Goal: Book appointment/travel/reservation

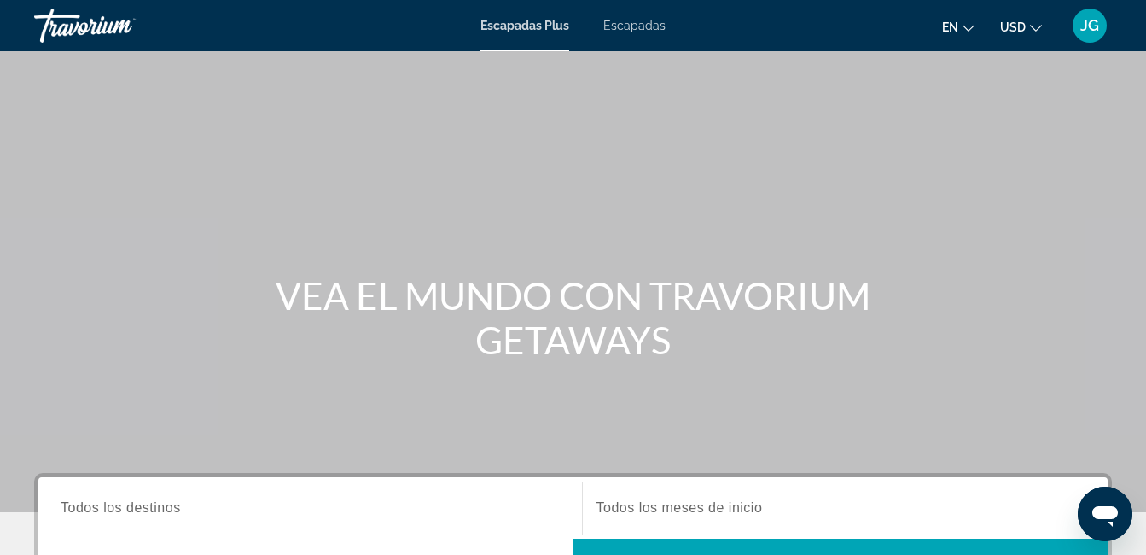
click at [627, 31] on span "Escapadas" at bounding box center [634, 26] width 62 height 14
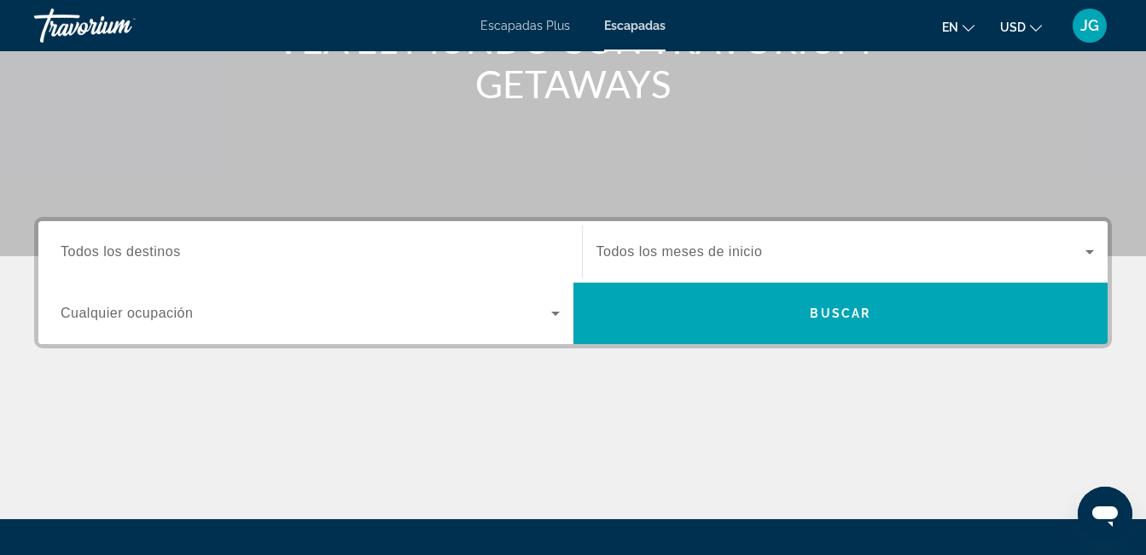
click at [166, 253] on span "Todos los destinos" at bounding box center [121, 251] width 120 height 15
click at [166, 253] on input "Destination Todos los destinos" at bounding box center [310, 252] width 499 height 20
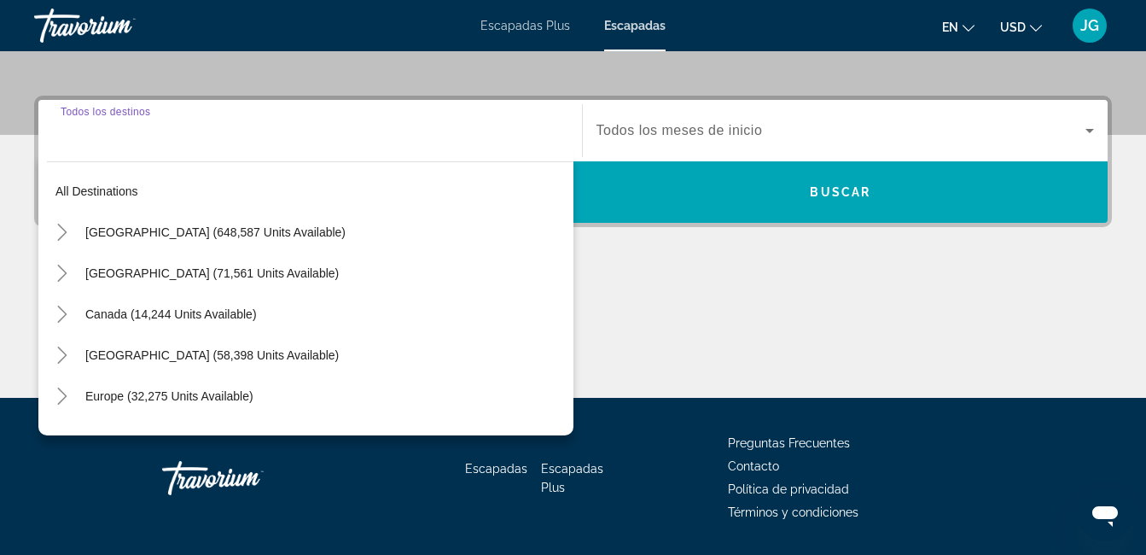
scroll to position [417, 0]
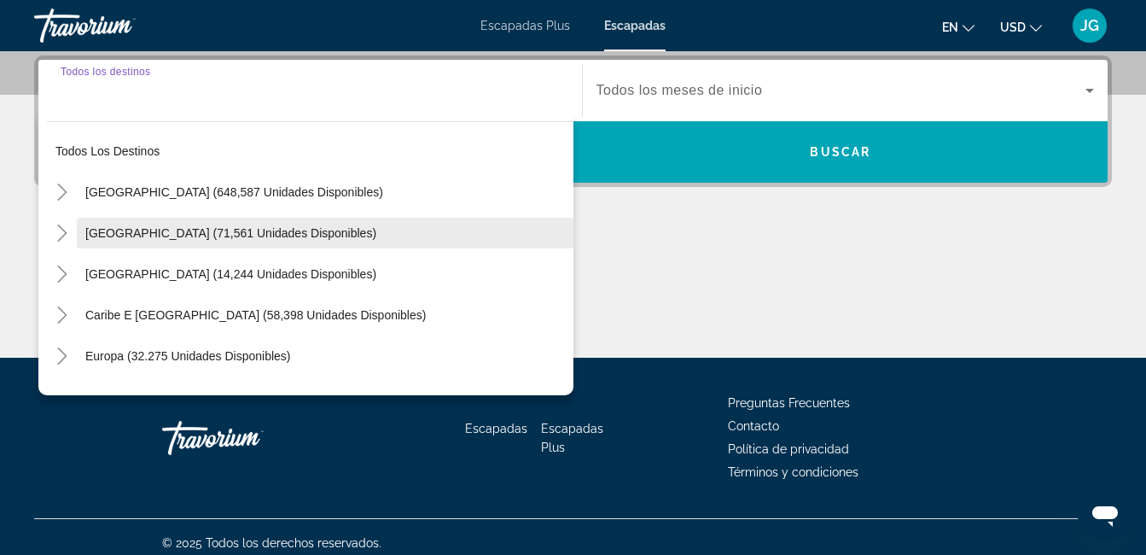
click at [160, 228] on span "[GEOGRAPHIC_DATA] (71,561 unidades disponibles)" at bounding box center [230, 233] width 291 height 14
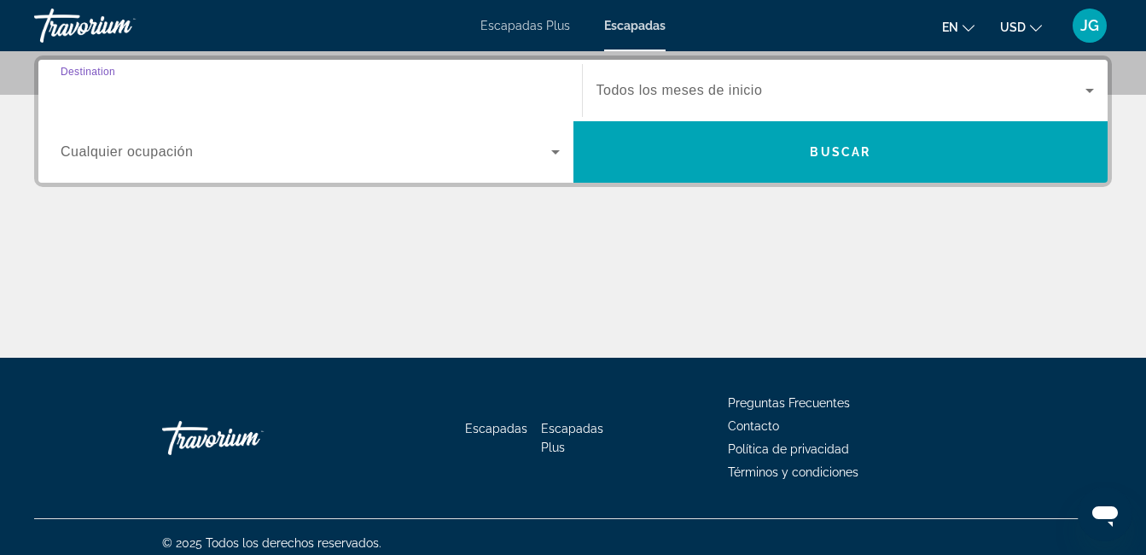
type input "**********"
click at [707, 91] on span "Todos los meses de inicio" at bounding box center [679, 90] width 166 height 15
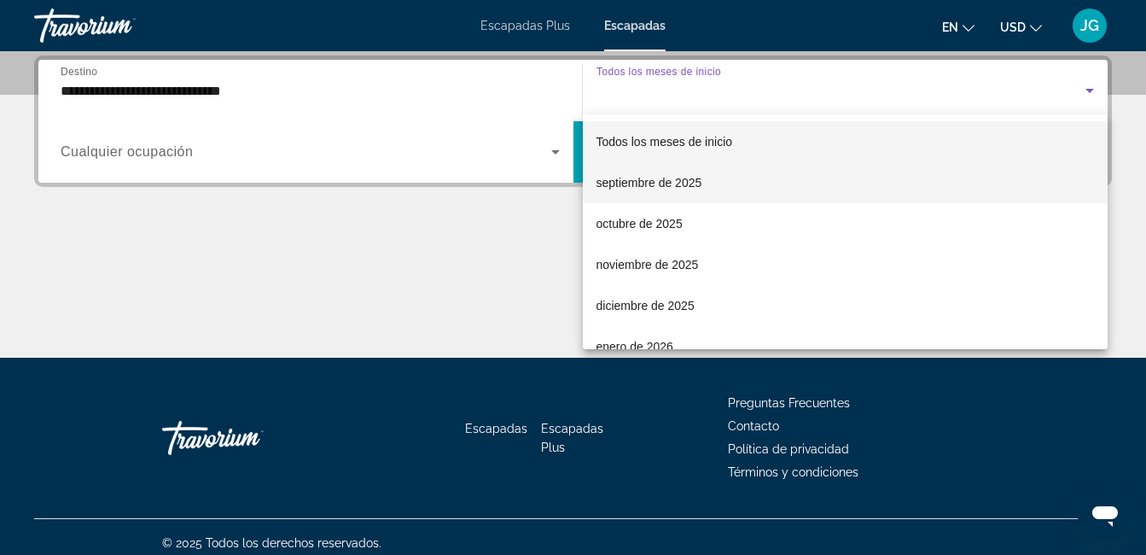
click at [682, 183] on font "septiembre de 2025" at bounding box center [649, 183] width 106 height 14
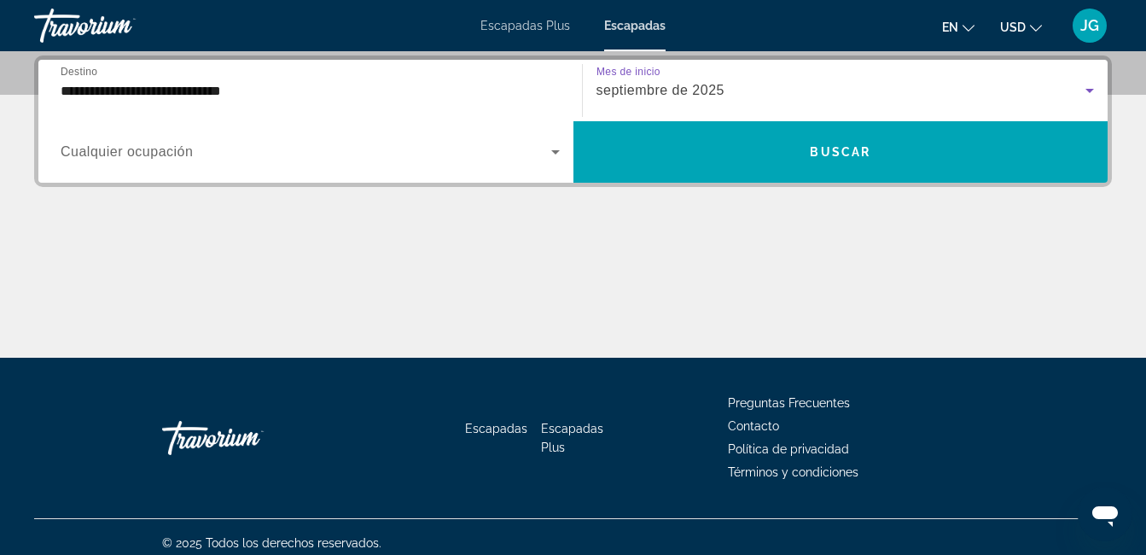
click at [251, 152] on span "Widget de búsqueda" at bounding box center [306, 152] width 491 height 20
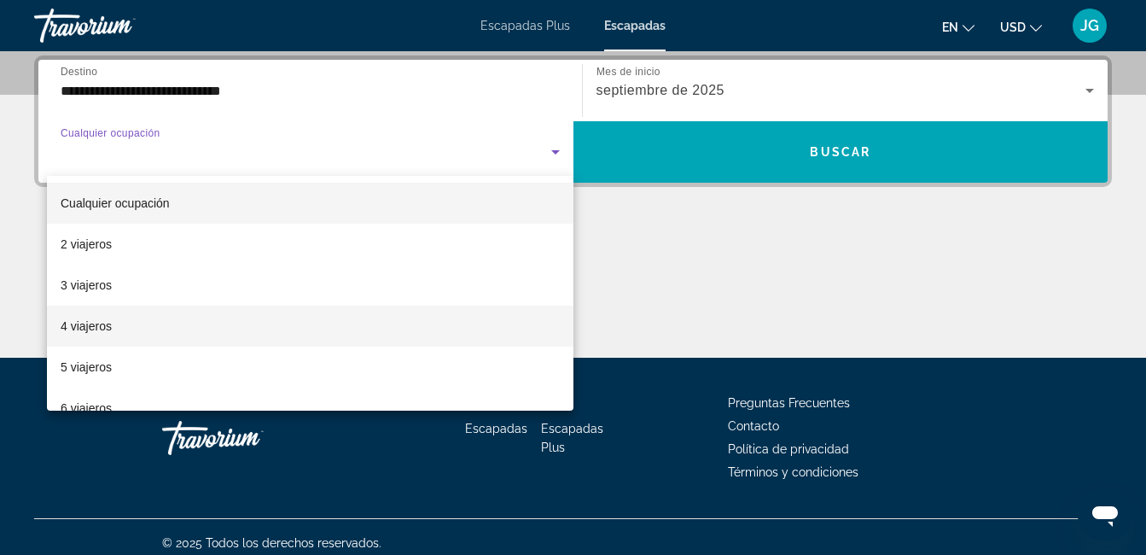
click at [99, 323] on font "4 viajeros" at bounding box center [86, 326] width 51 height 14
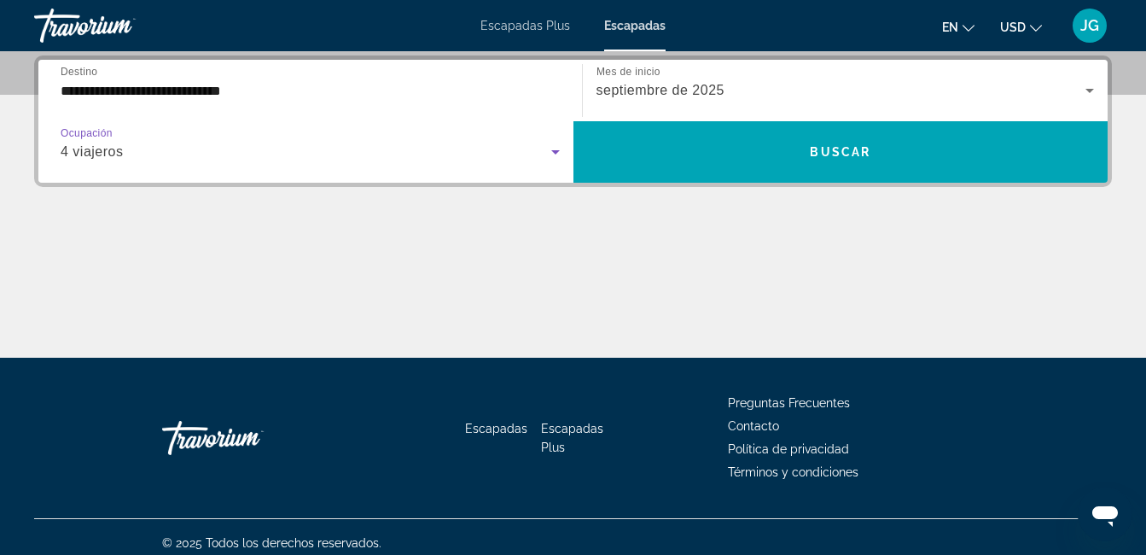
click at [545, 147] on icon "Widget de búsqueda" at bounding box center [555, 152] width 20 height 20
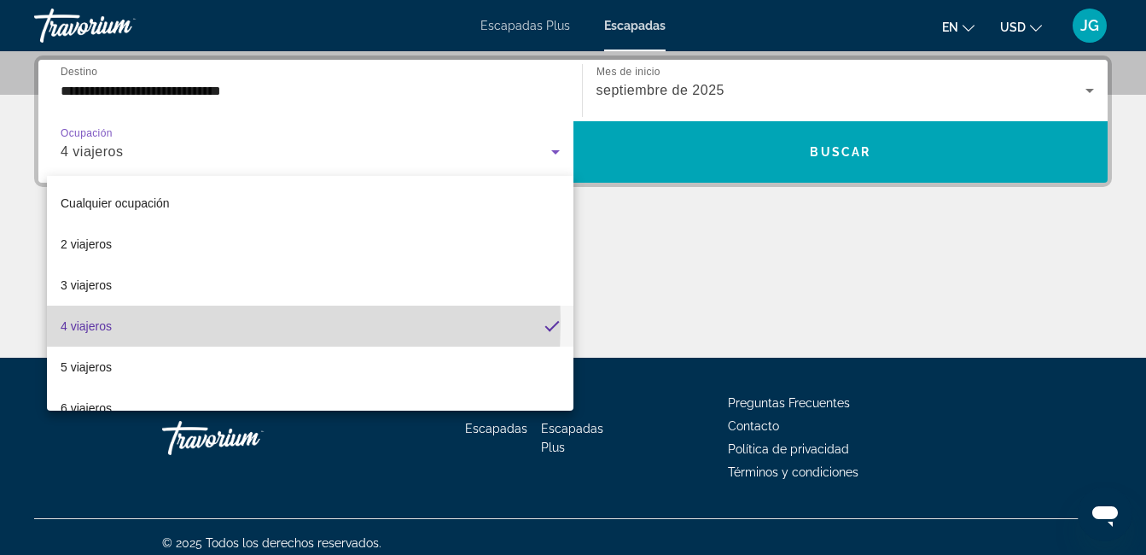
click at [78, 321] on font "4 viajeros" at bounding box center [86, 326] width 51 height 14
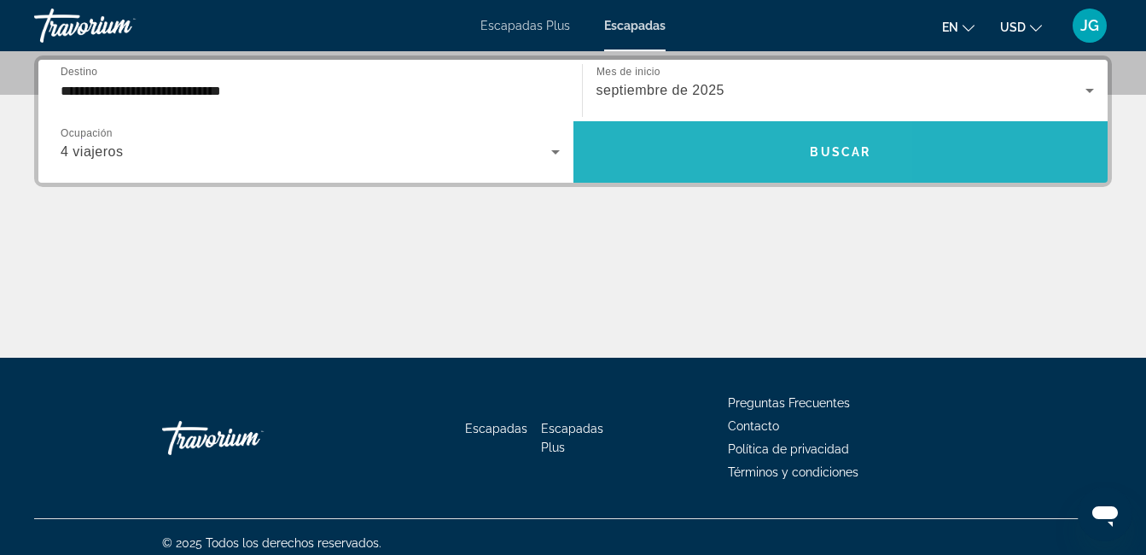
click at [685, 156] on span "Widget de búsqueda" at bounding box center [840, 151] width 535 height 41
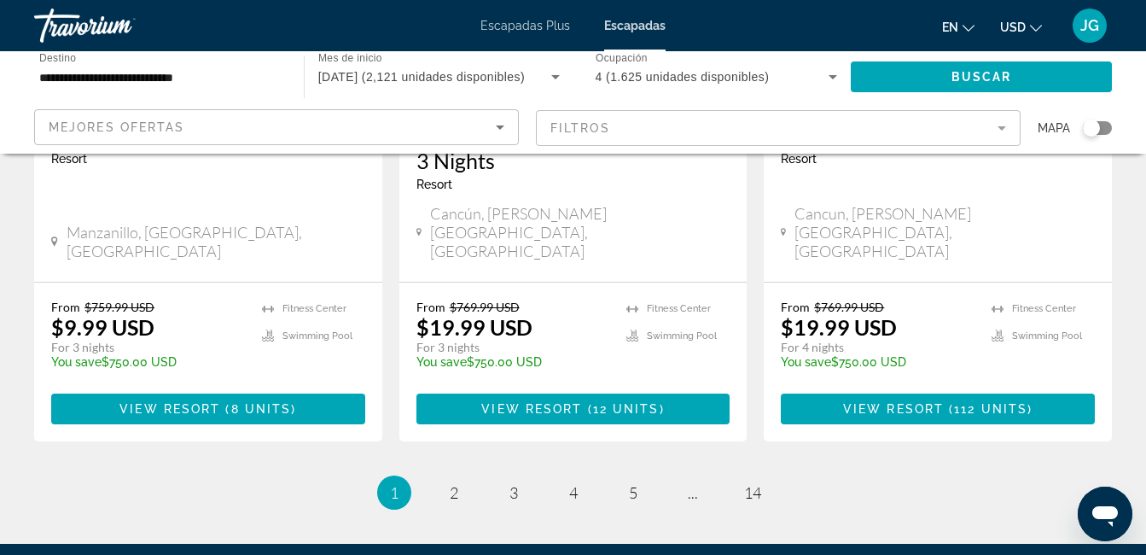
scroll to position [2360, 0]
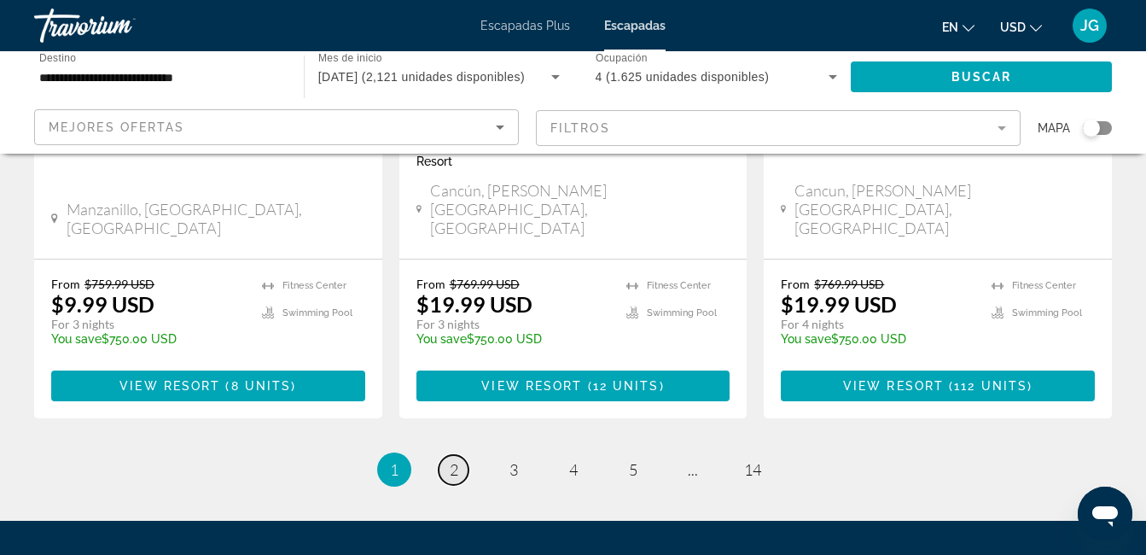
click at [454, 460] on span "2" at bounding box center [454, 469] width 9 height 19
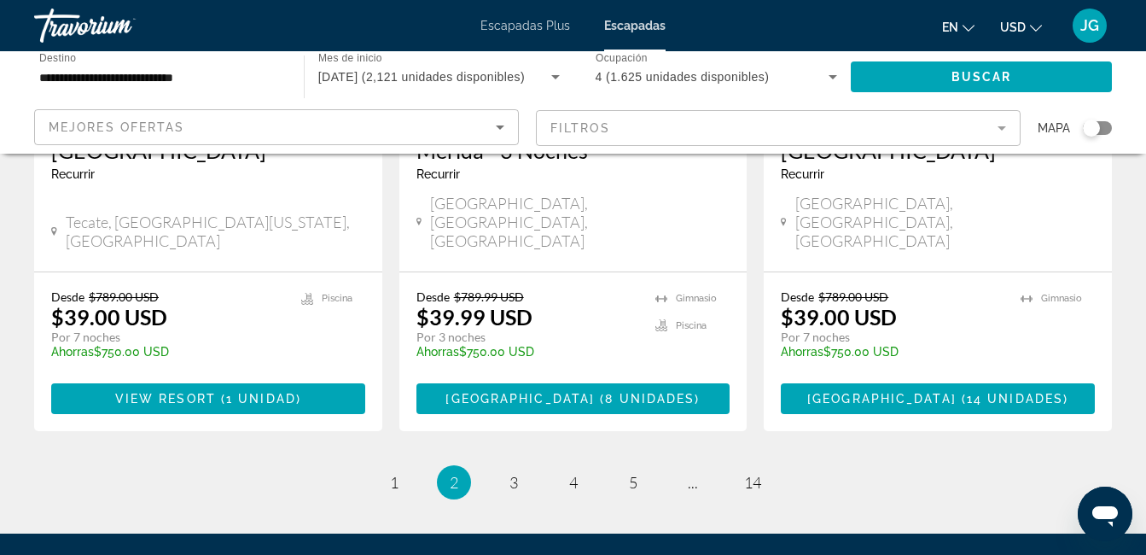
scroll to position [2304, 0]
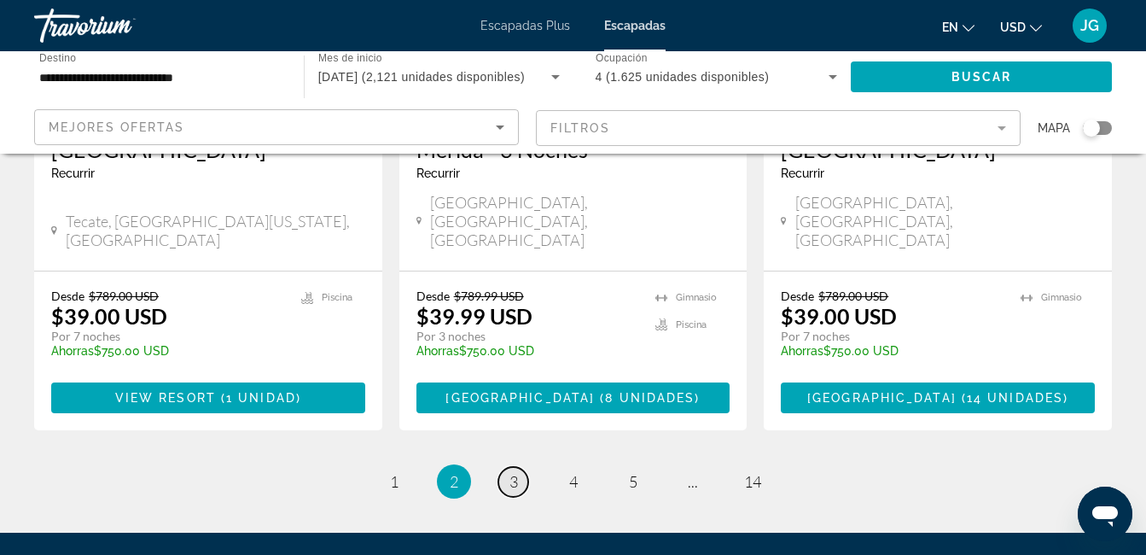
click at [515, 472] on span "3" at bounding box center [513, 481] width 9 height 19
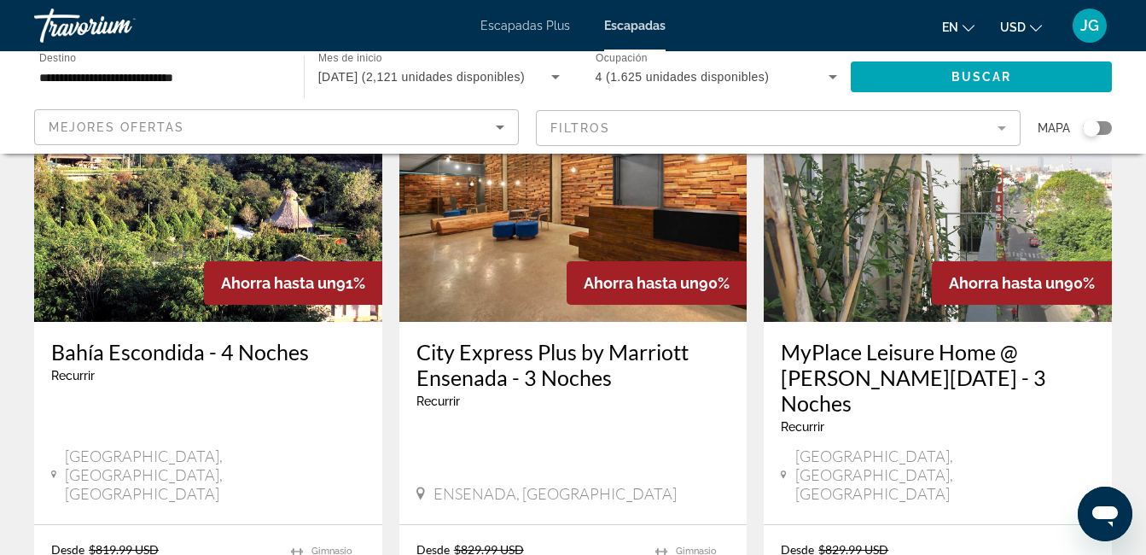
scroll to position [2218, 0]
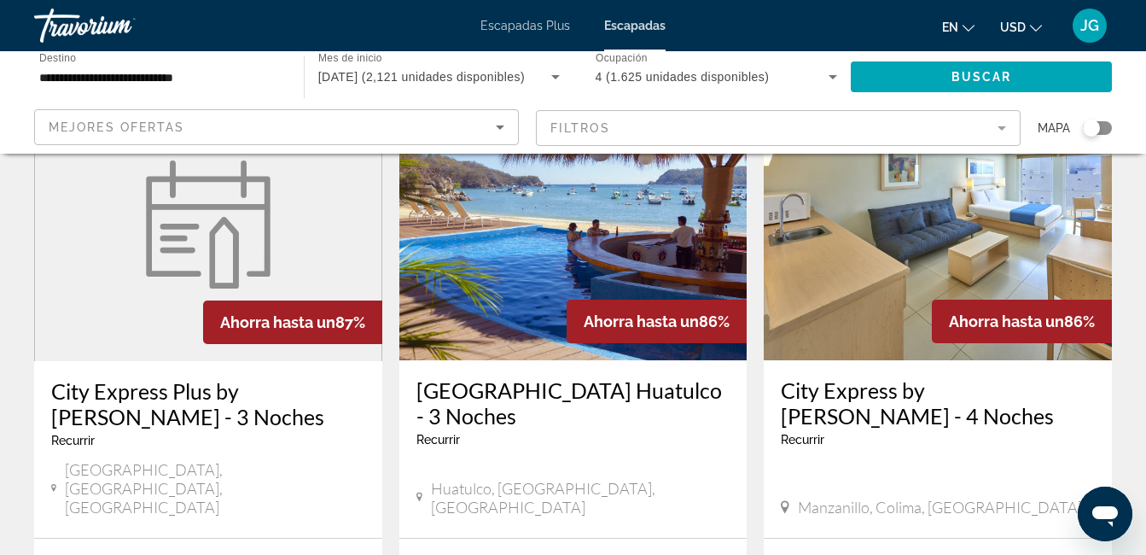
scroll to position [2423, 0]
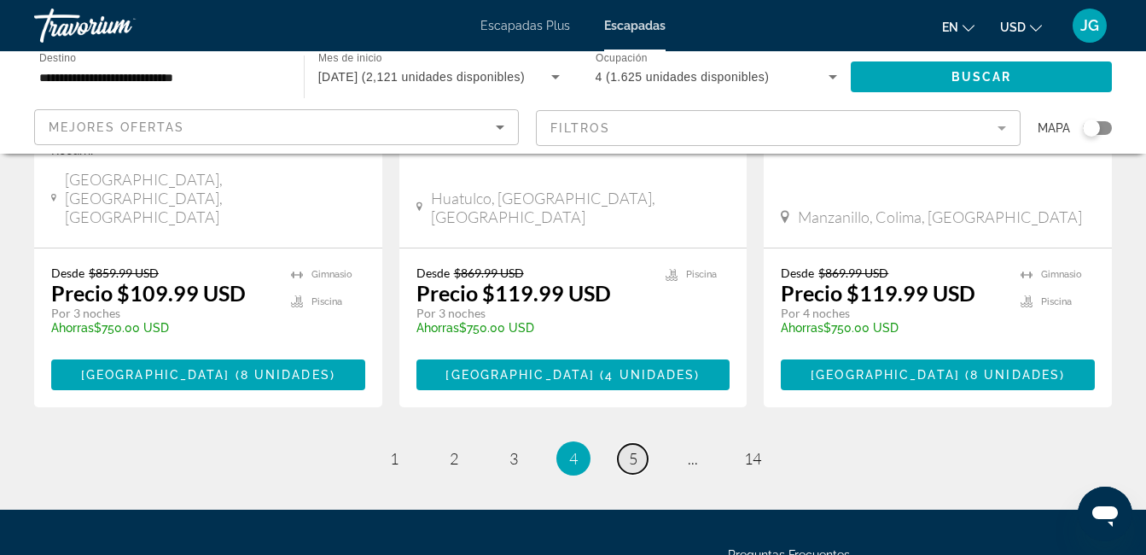
click at [632, 449] on span "5" at bounding box center [633, 458] width 9 height 19
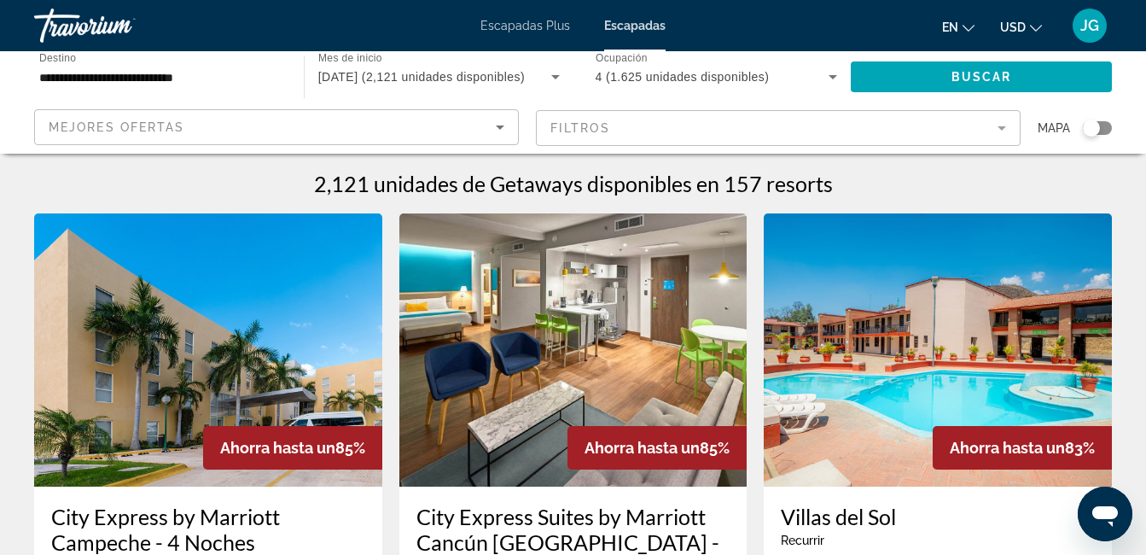
click at [176, 76] on input "**********" at bounding box center [160, 77] width 242 height 20
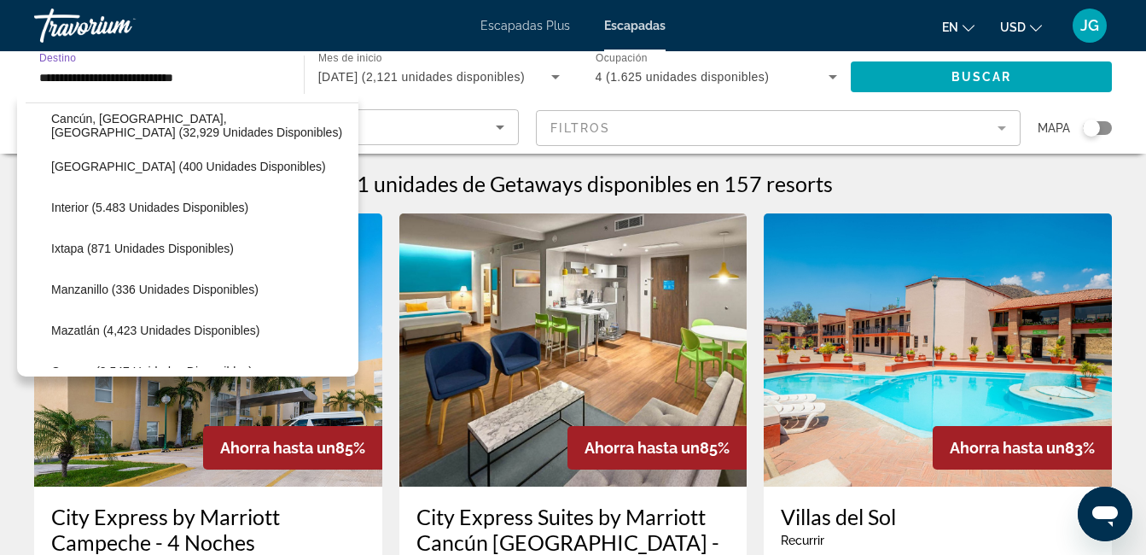
scroll to position [171, 0]
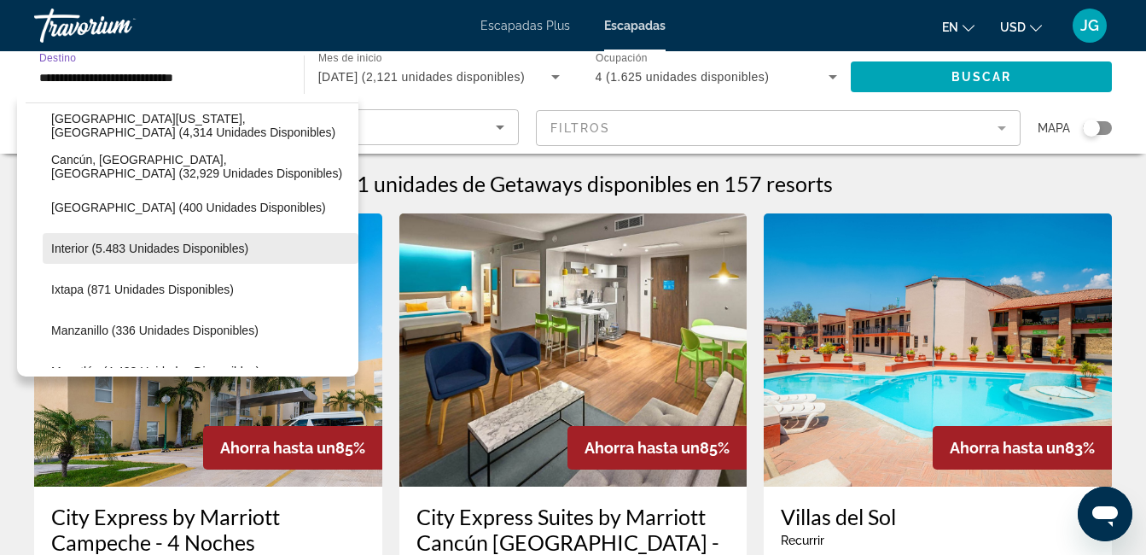
click at [114, 241] on span "Interior (5.483 unidades disponibles)" at bounding box center [149, 248] width 197 height 14
type input "**********"
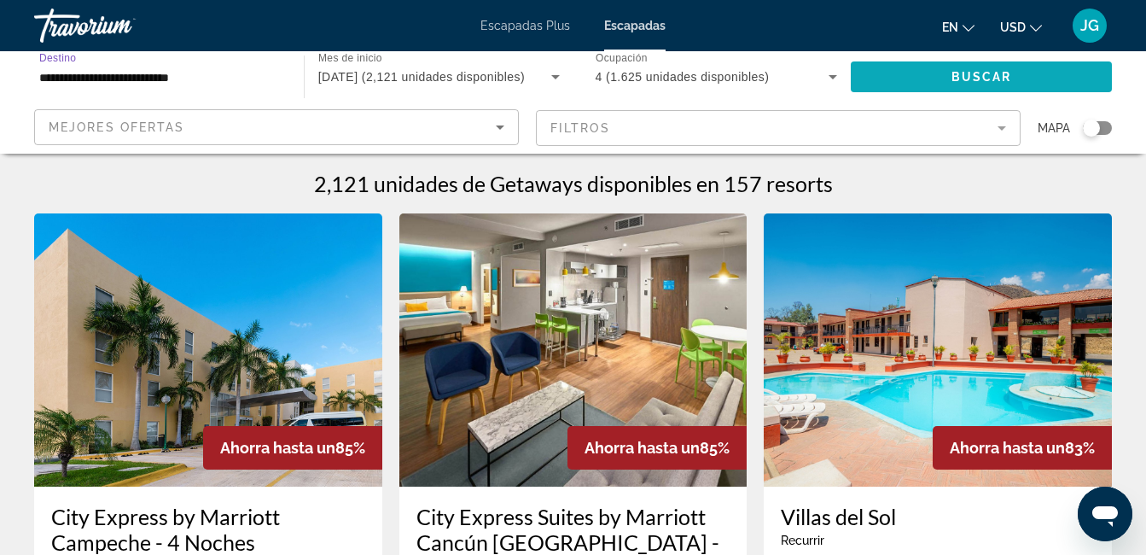
click at [985, 77] on span "Buscar" at bounding box center [981, 77] width 61 height 14
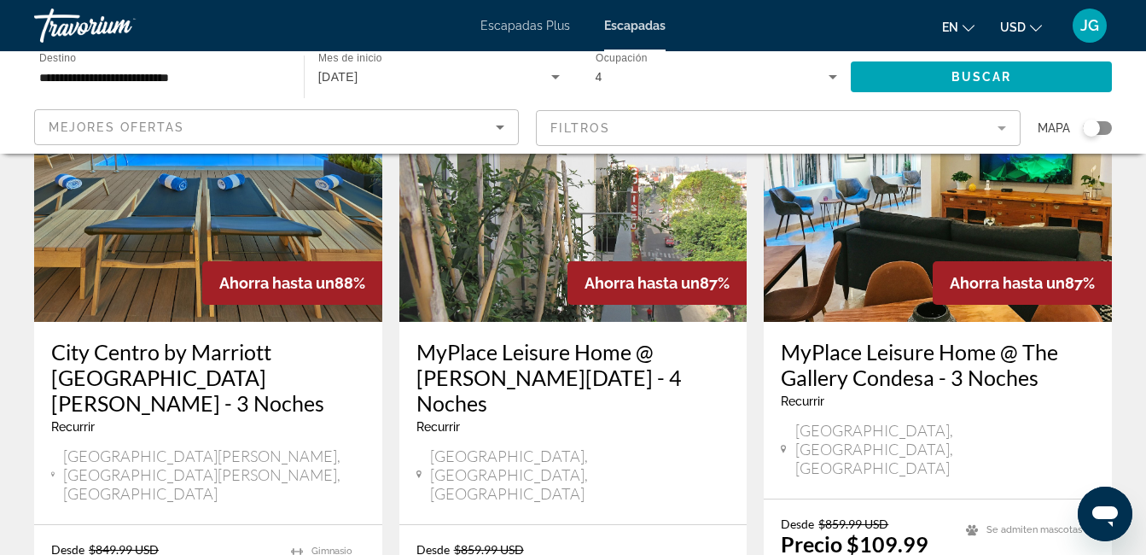
scroll to position [2372, 0]
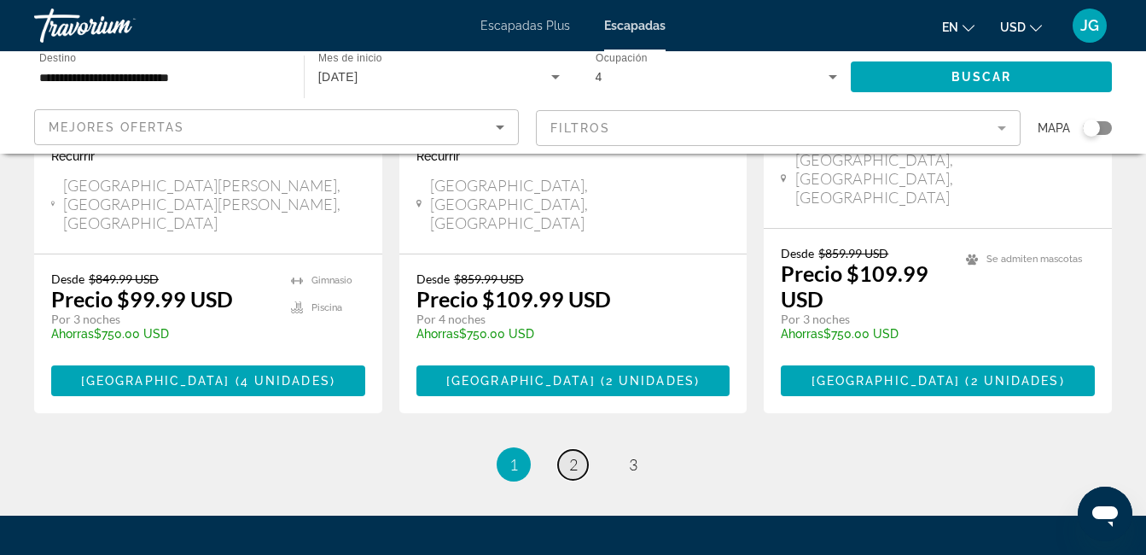
click at [569, 455] on span "2" at bounding box center [573, 464] width 9 height 19
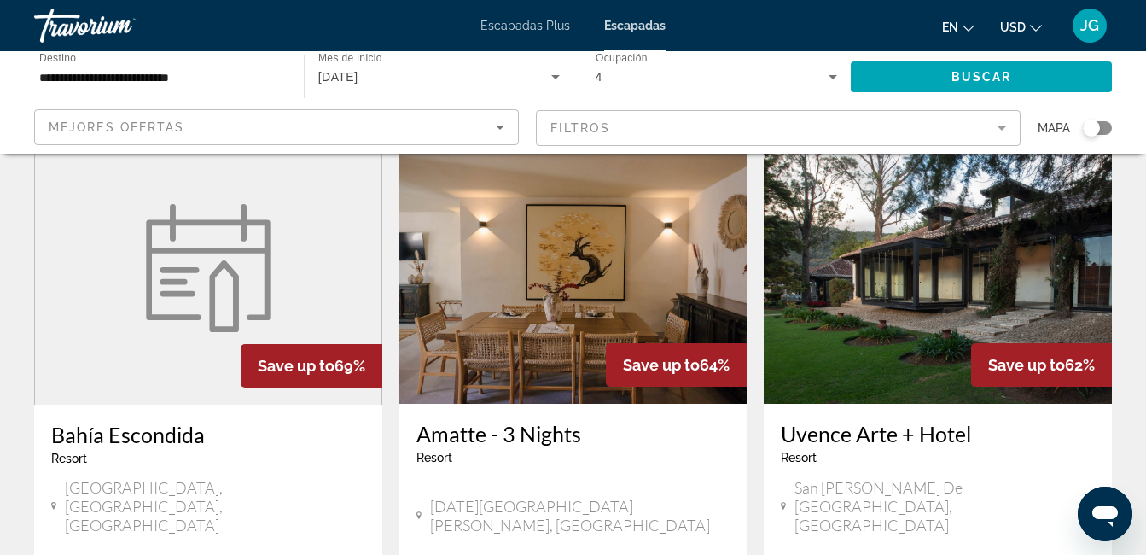
scroll to position [2133, 0]
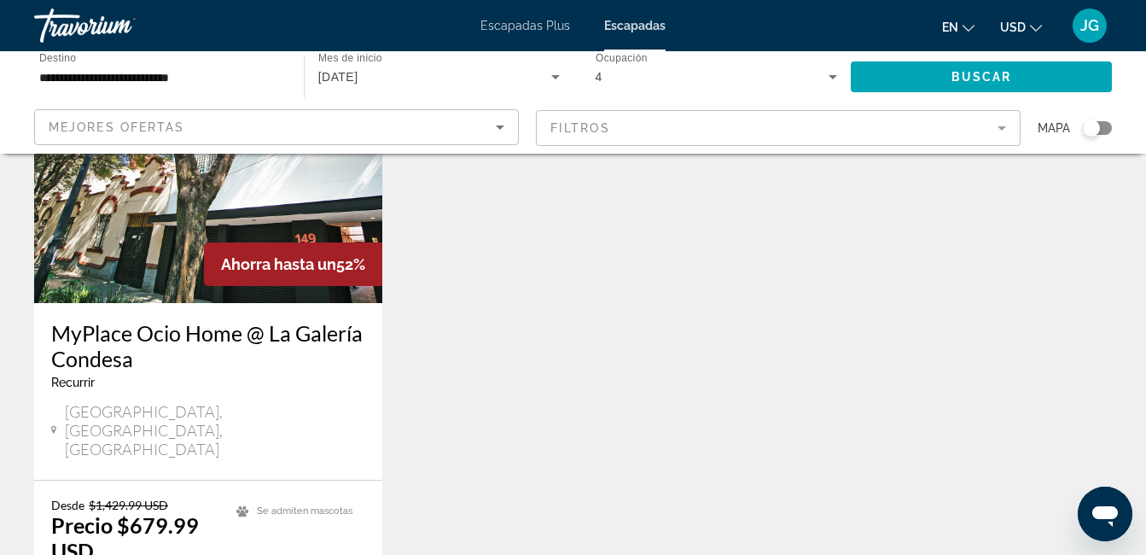
scroll to position [512, 0]
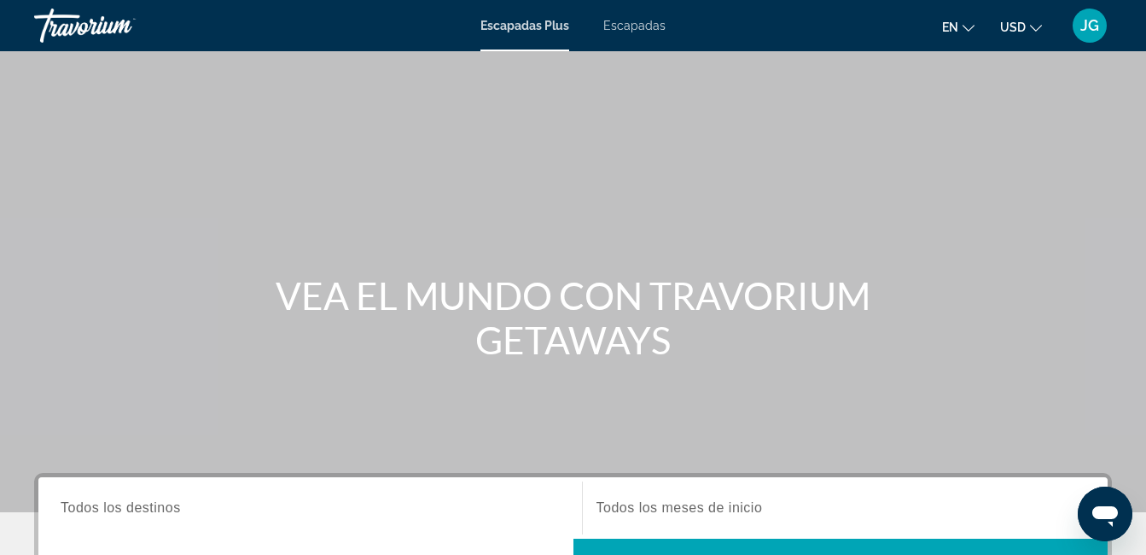
click at [657, 29] on span "Escapadas" at bounding box center [634, 26] width 62 height 14
click at [1038, 26] on icon "Cambiar moneda" at bounding box center [1036, 28] width 12 height 12
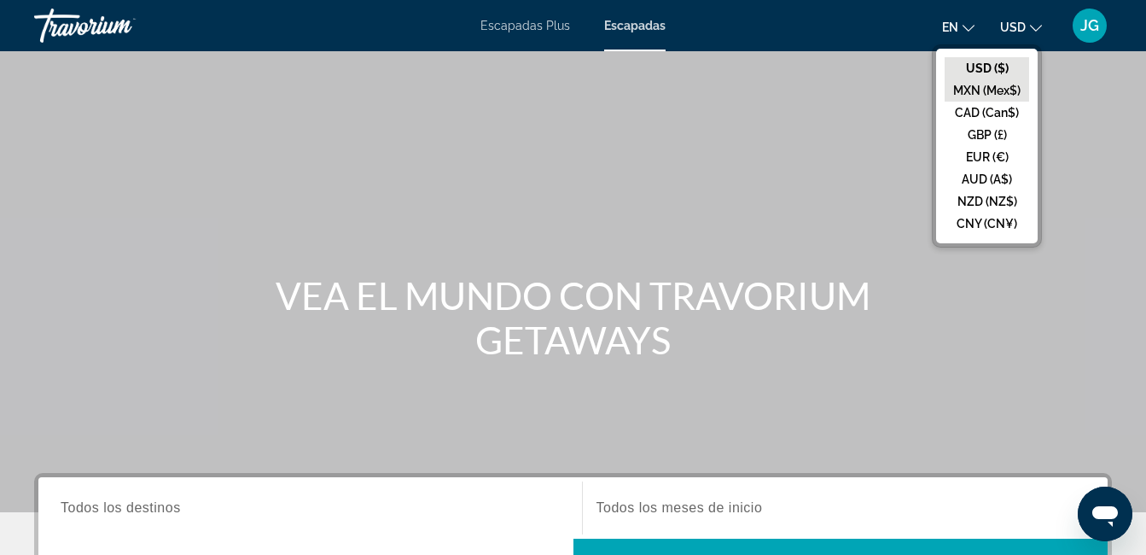
click at [984, 93] on button "MXN (Mex$)" at bounding box center [987, 90] width 84 height 22
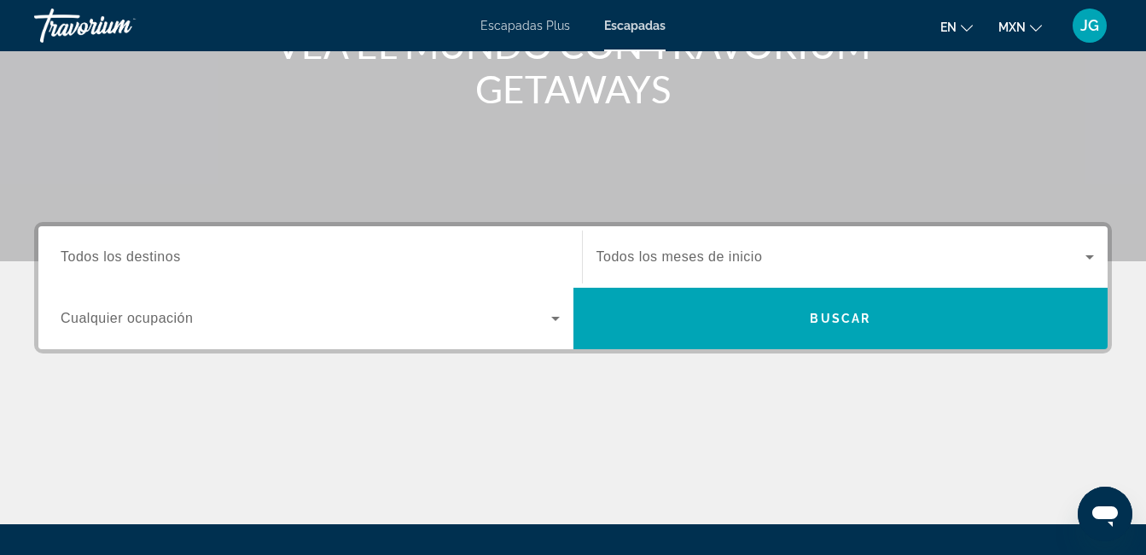
scroll to position [256, 0]
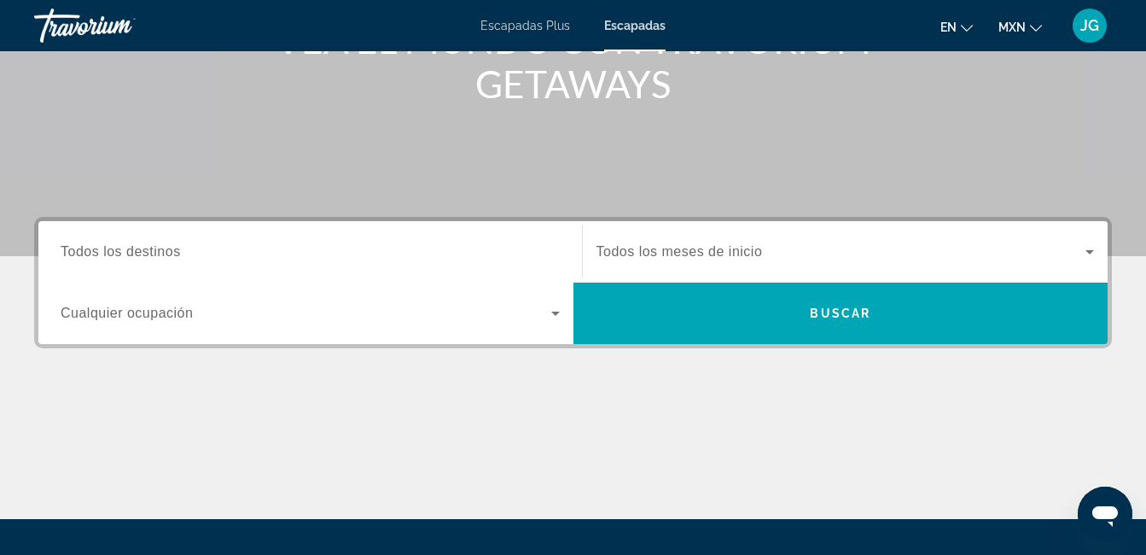
click at [233, 315] on span "Widget de búsqueda" at bounding box center [306, 313] width 491 height 20
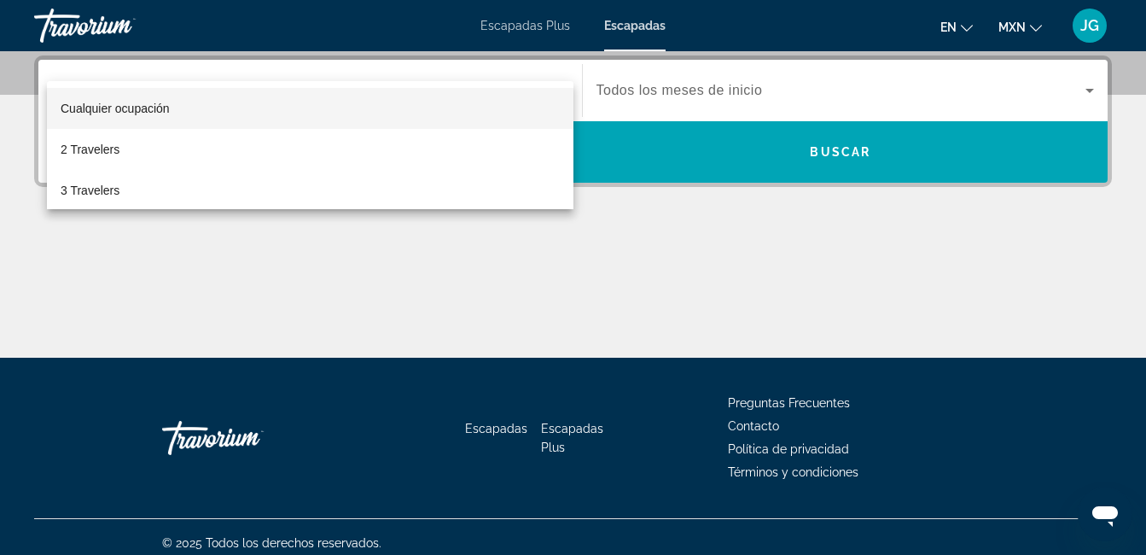
scroll to position [247, 0]
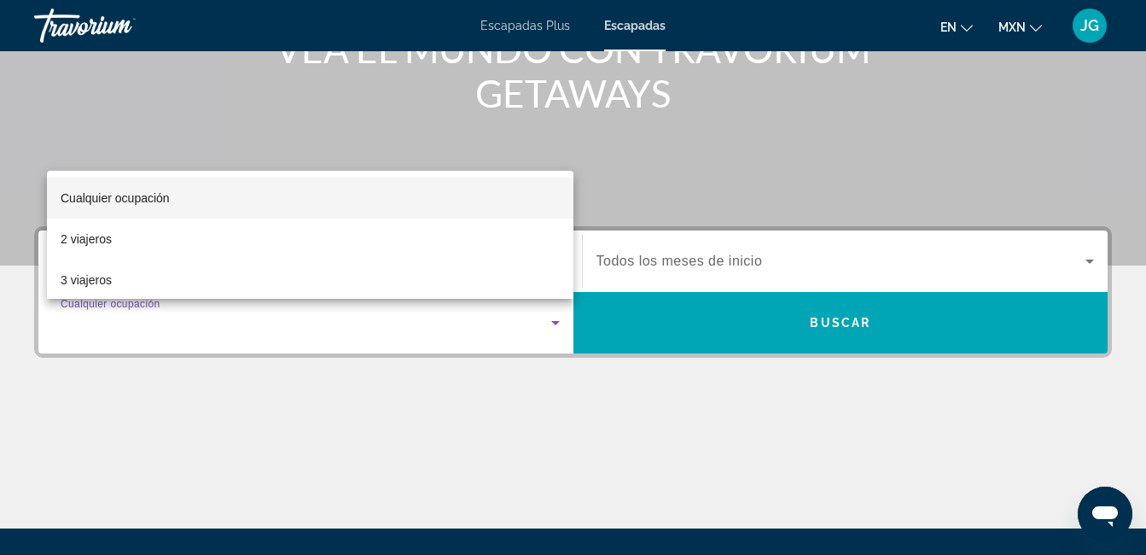
click at [659, 188] on div at bounding box center [573, 277] width 1146 height 555
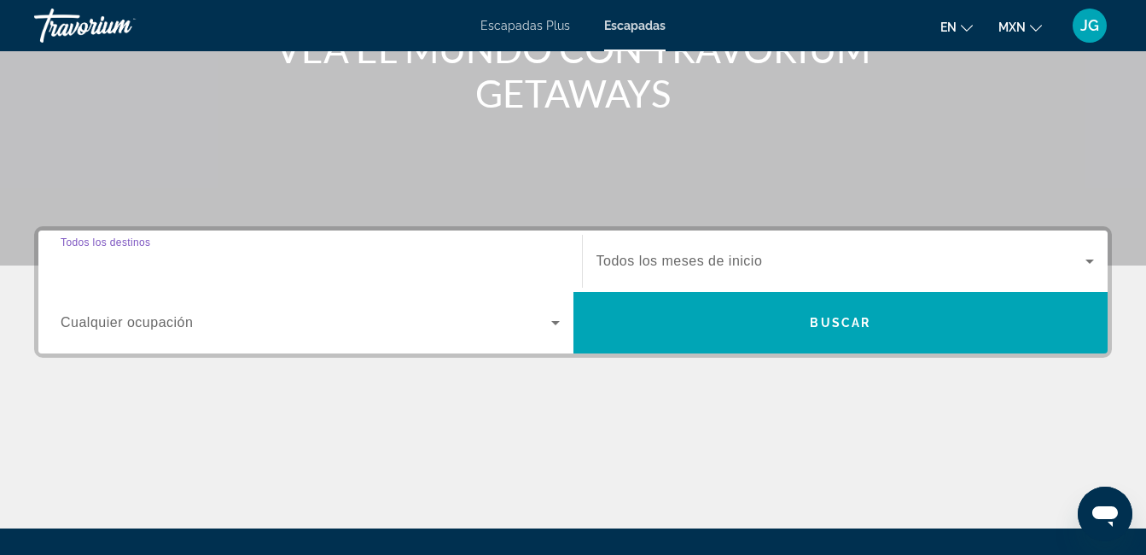
click at [290, 267] on input "Destination Todos los destinos" at bounding box center [310, 262] width 499 height 20
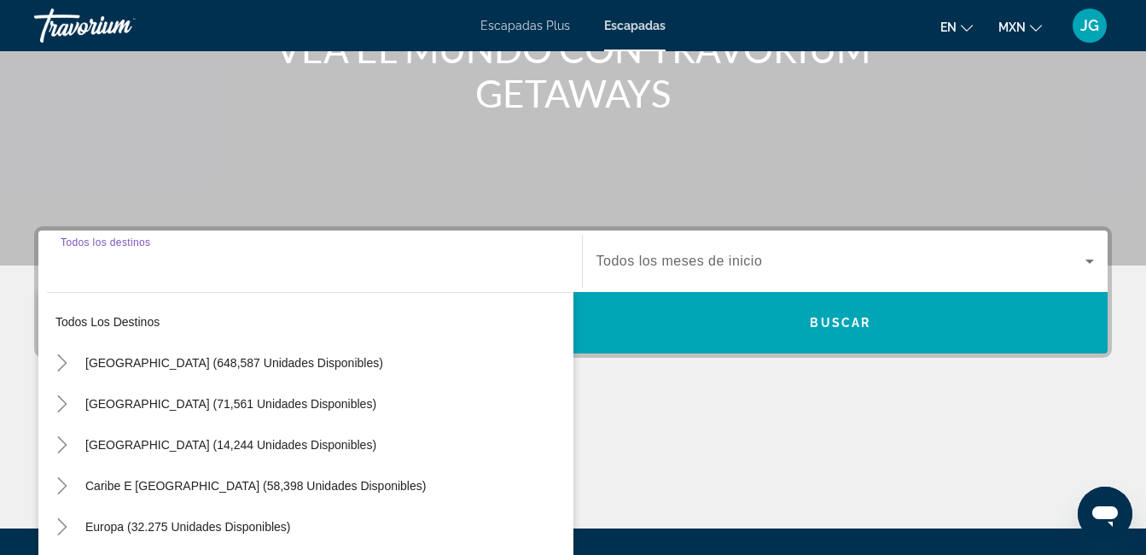
scroll to position [417, 0]
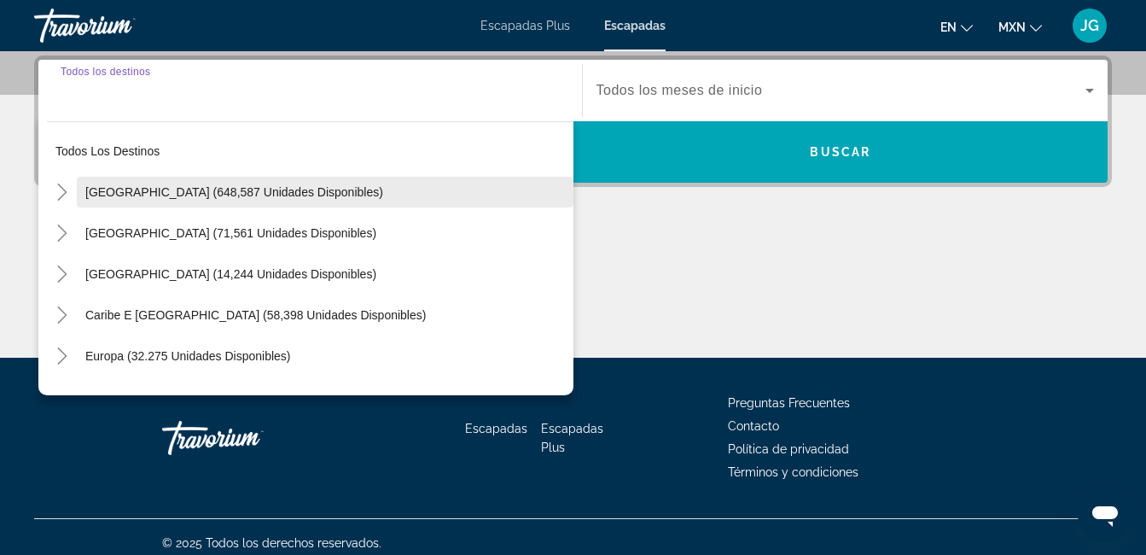
click at [158, 196] on span "[GEOGRAPHIC_DATA] (648,587 unidades disponibles)" at bounding box center [234, 192] width 298 height 14
type input "**********"
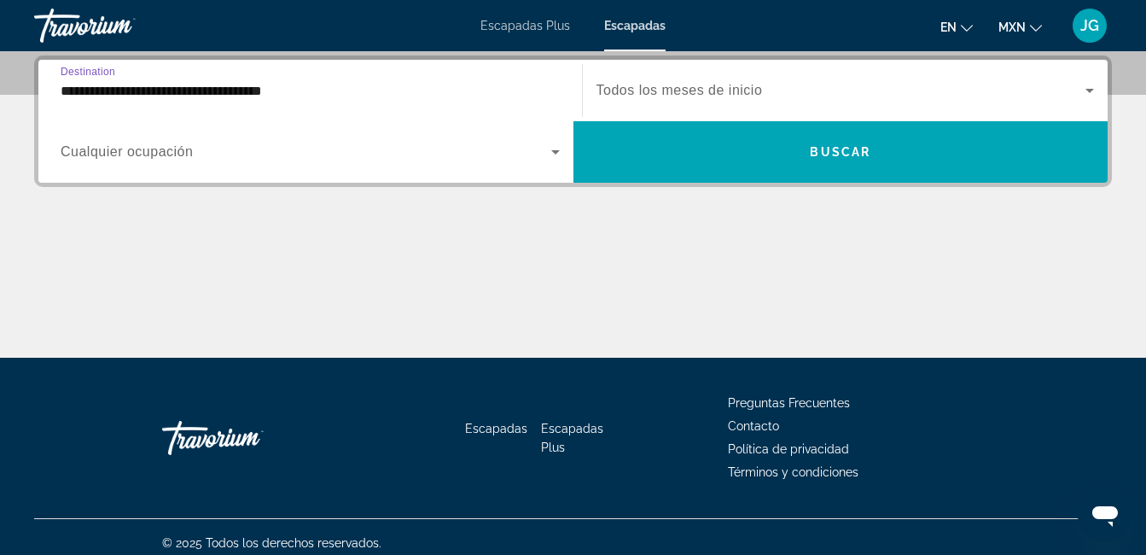
click at [303, 162] on div "Widget de búsqueda" at bounding box center [310, 152] width 499 height 48
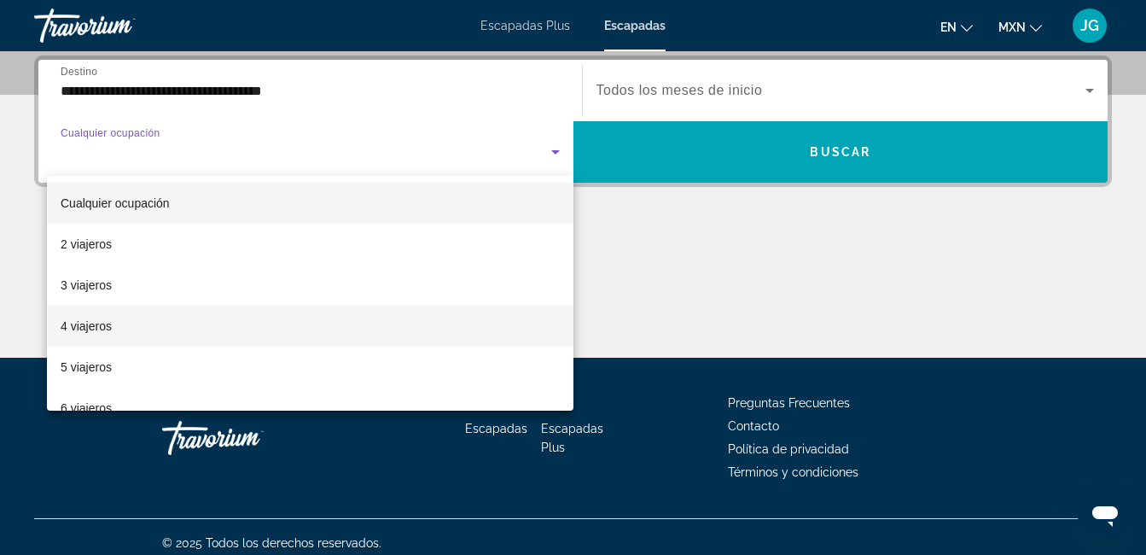
click at [90, 328] on font "4 viajeros" at bounding box center [86, 326] width 51 height 14
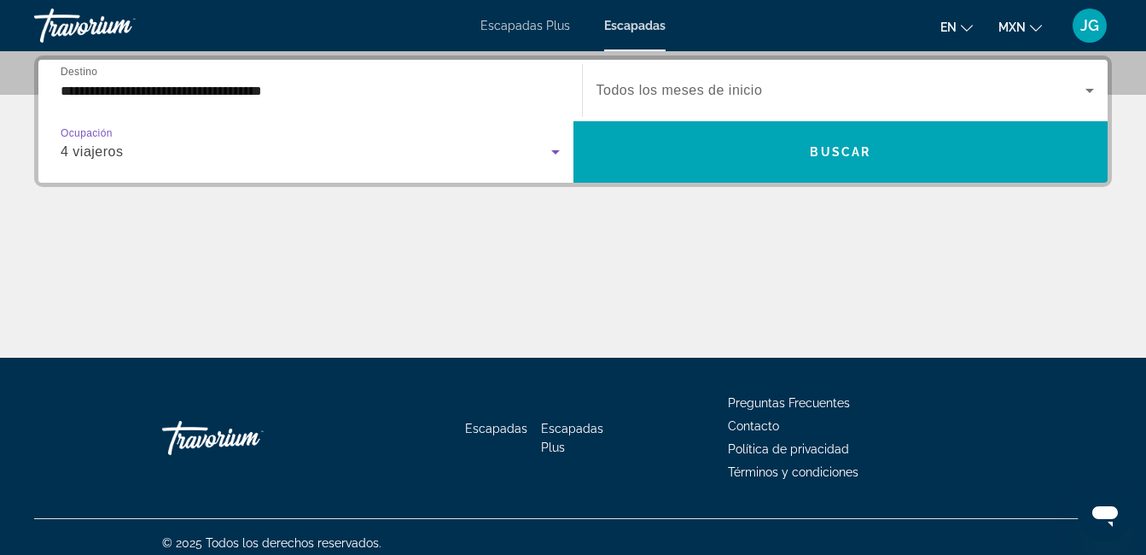
click at [806, 101] on div "Widget de búsqueda" at bounding box center [845, 91] width 498 height 48
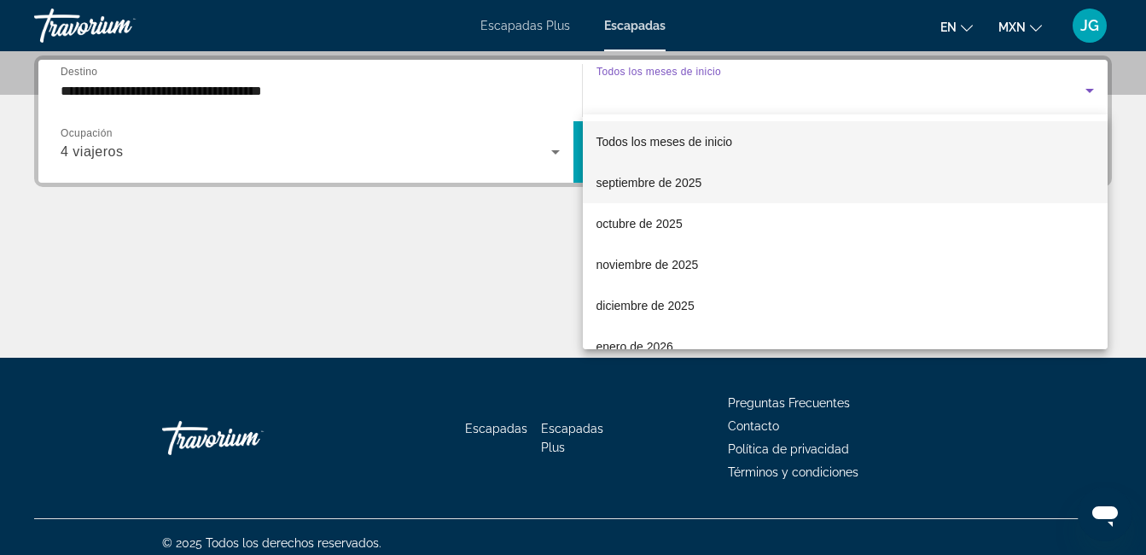
click at [655, 191] on span "septiembre de 2025" at bounding box center [649, 182] width 106 height 20
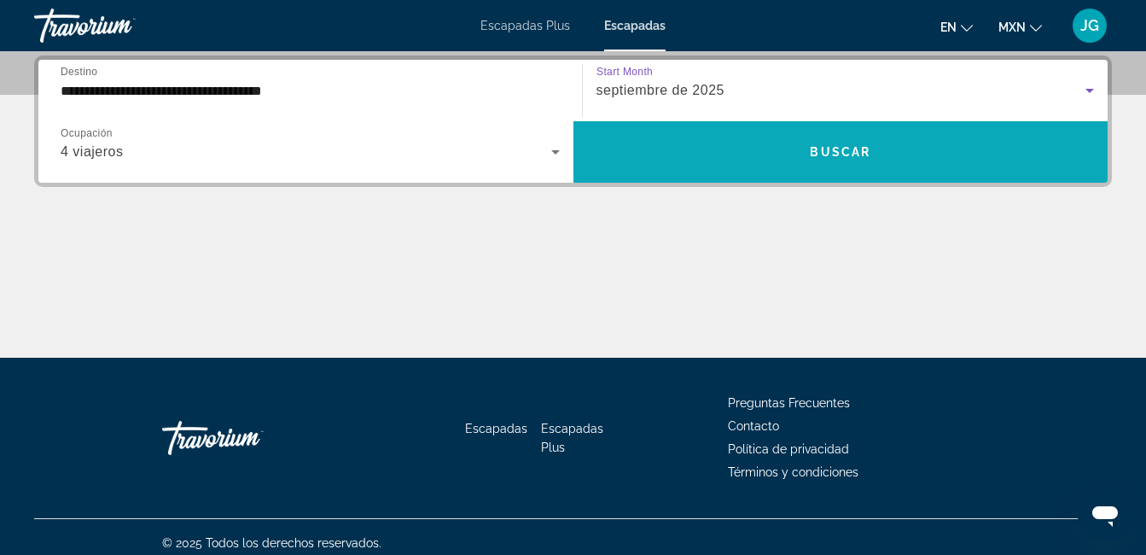
click at [683, 148] on span "Widget de búsqueda" at bounding box center [840, 151] width 535 height 41
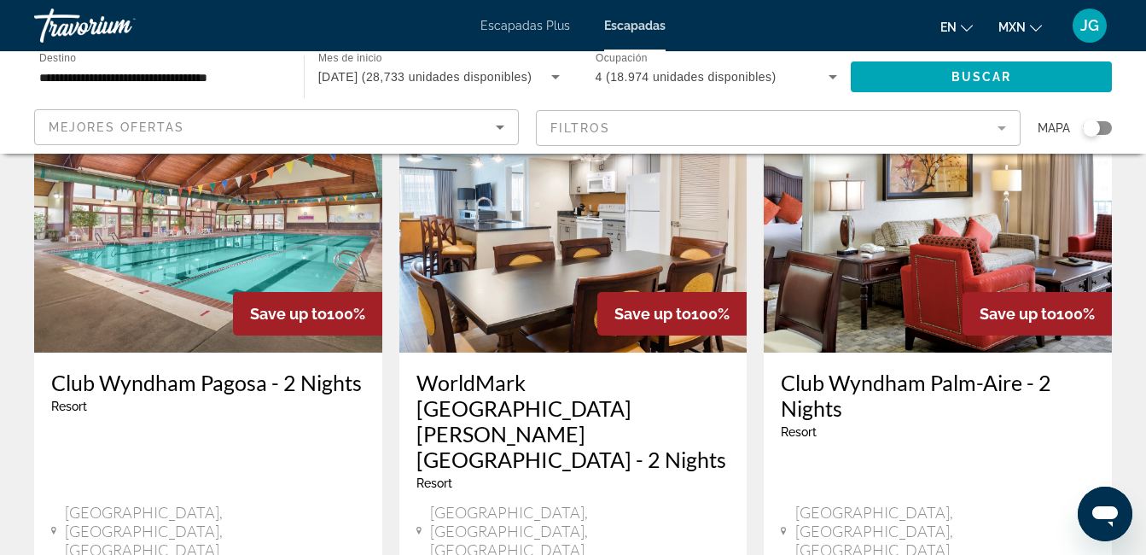
scroll to position [2218, 0]
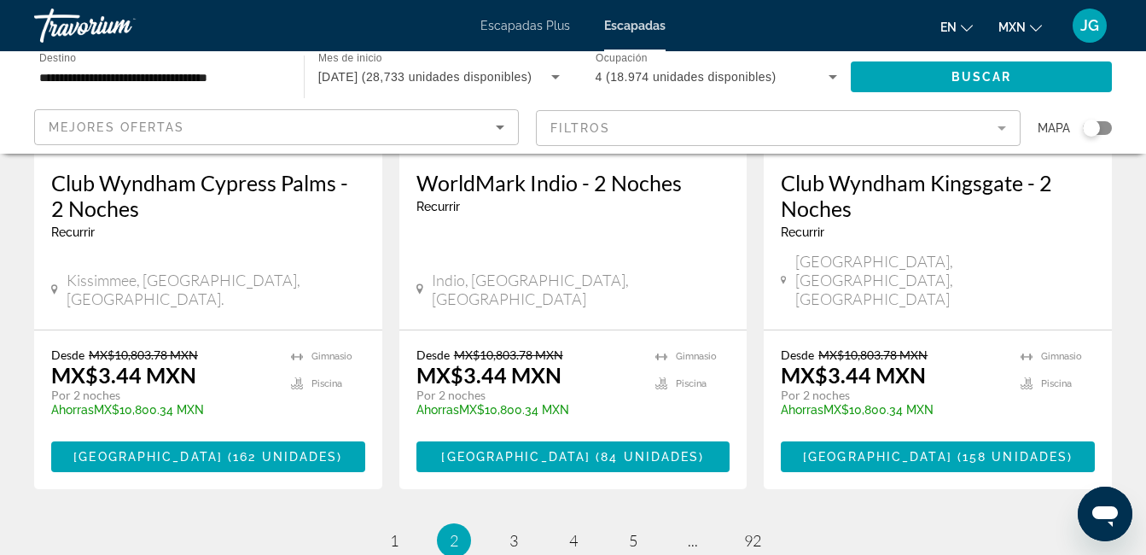
scroll to position [2293, 0]
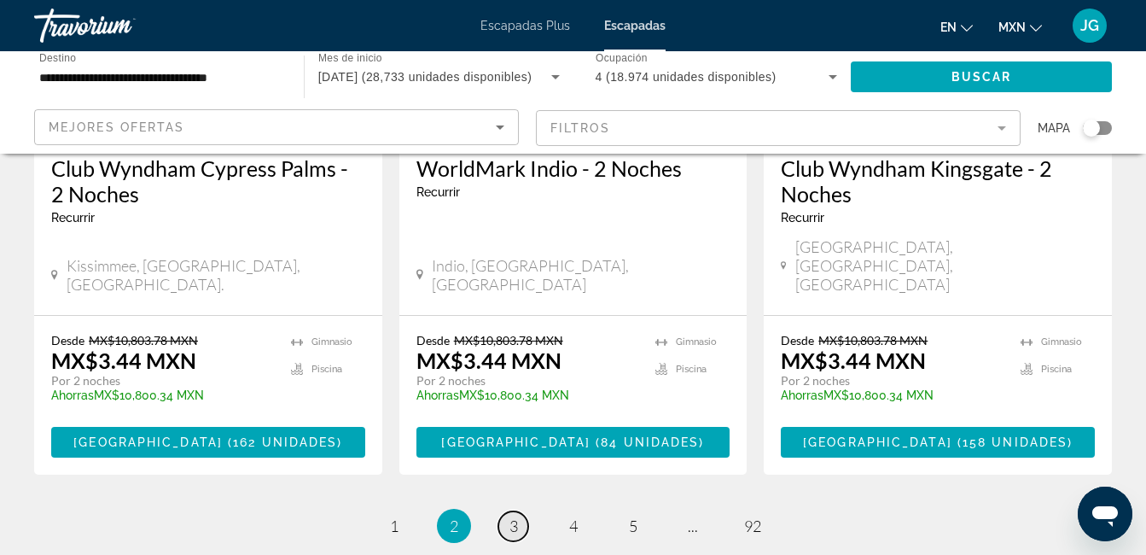
click at [515, 516] on span "3" at bounding box center [513, 525] width 9 height 19
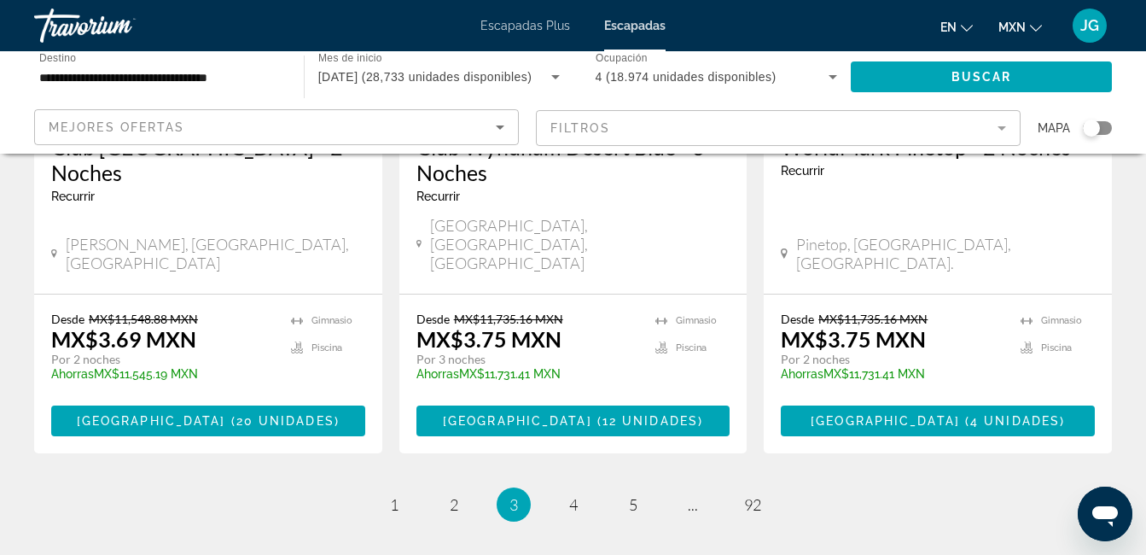
scroll to position [2379, 0]
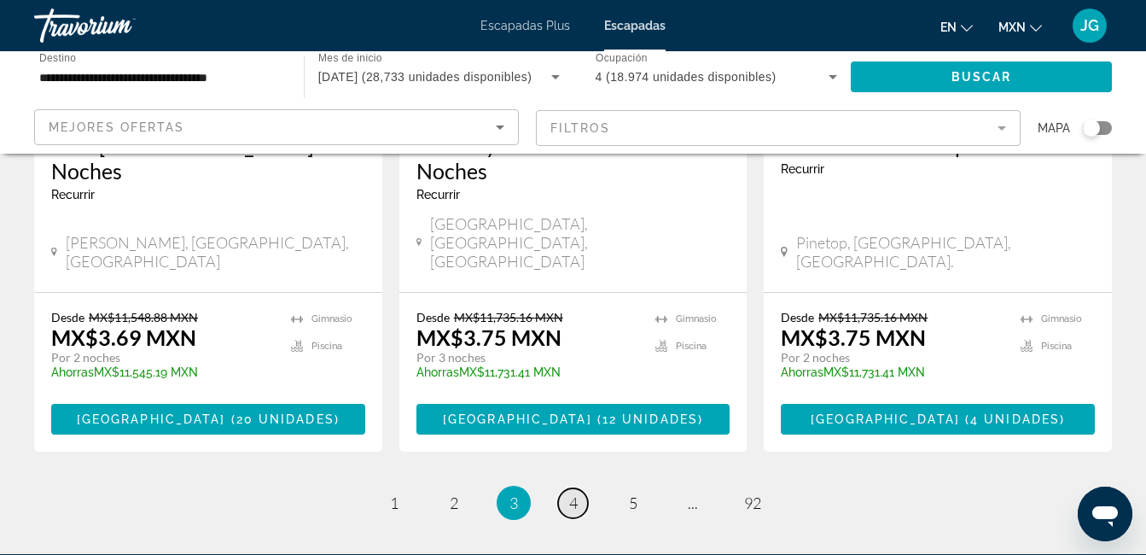
click at [567, 488] on link "página 4" at bounding box center [573, 503] width 30 height 30
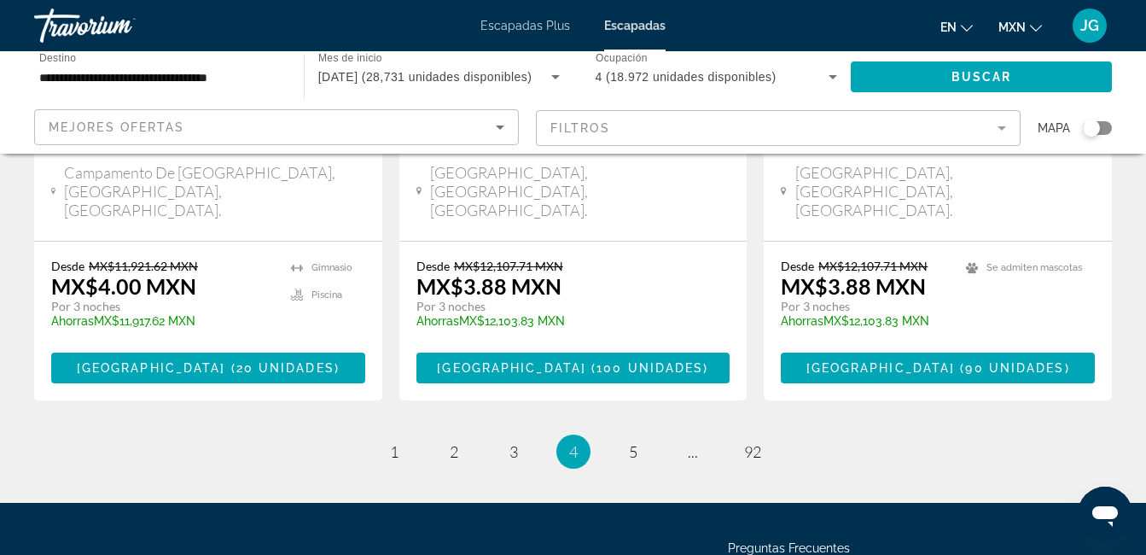
scroll to position [2441, 0]
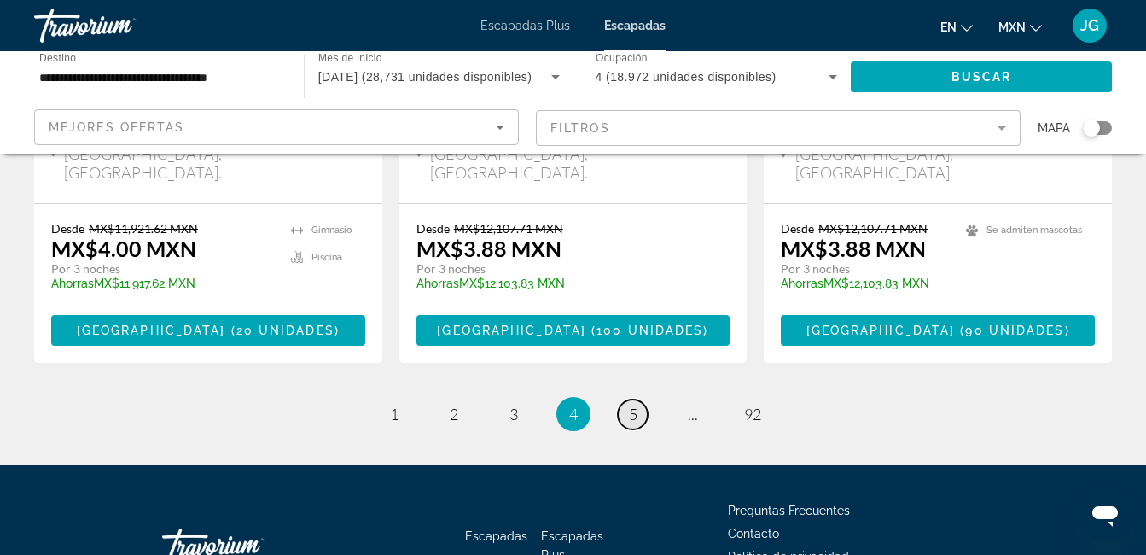
click at [631, 404] on span "5" at bounding box center [633, 413] width 9 height 19
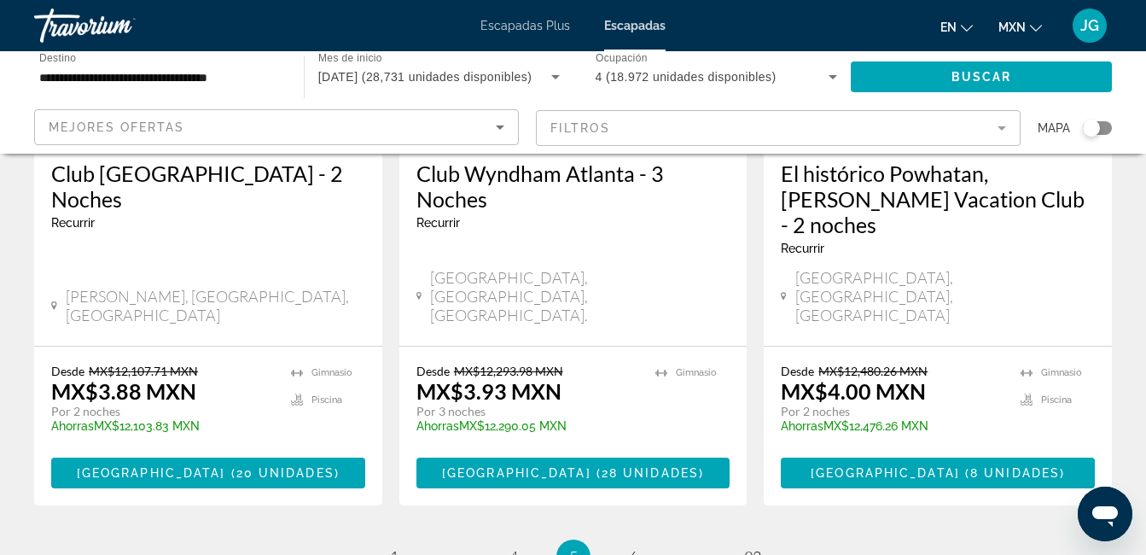
scroll to position [2378, 0]
